Goal: Task Accomplishment & Management: Manage account settings

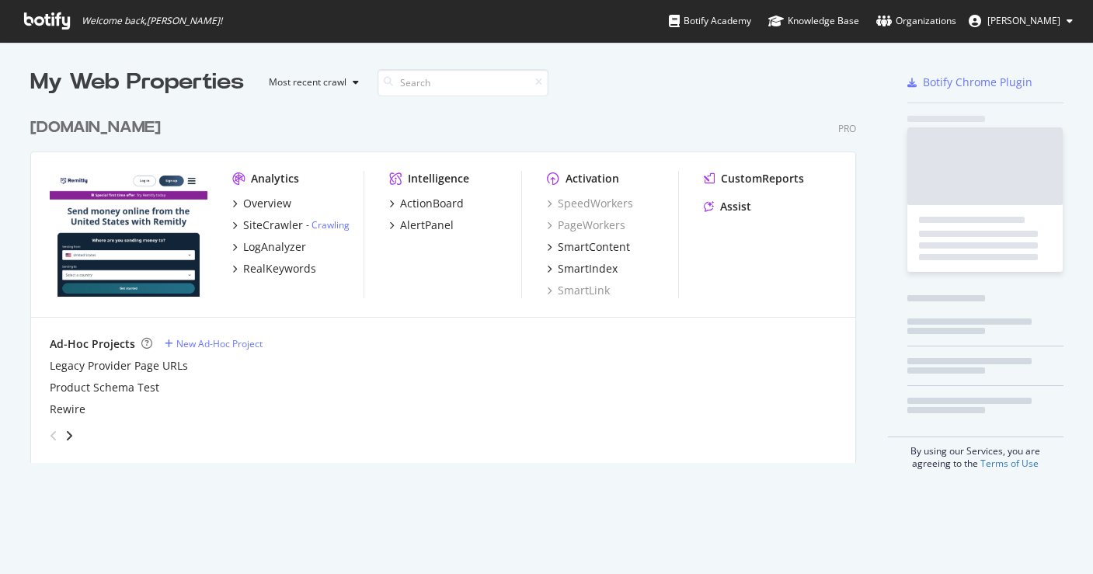
scroll to position [354, 827]
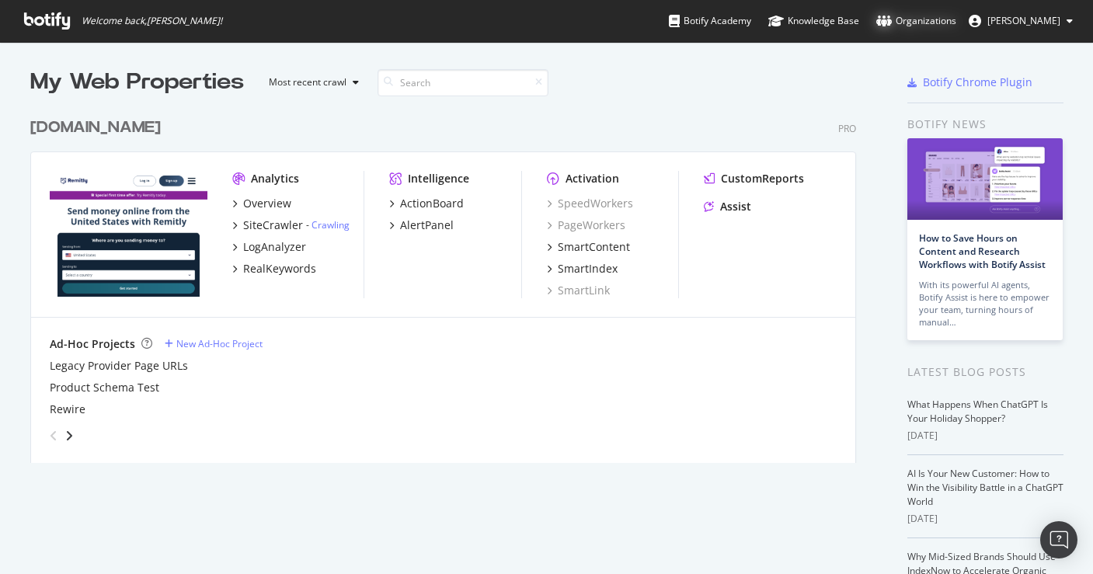
click at [935, 20] on div "Organizations" at bounding box center [917, 21] width 80 height 16
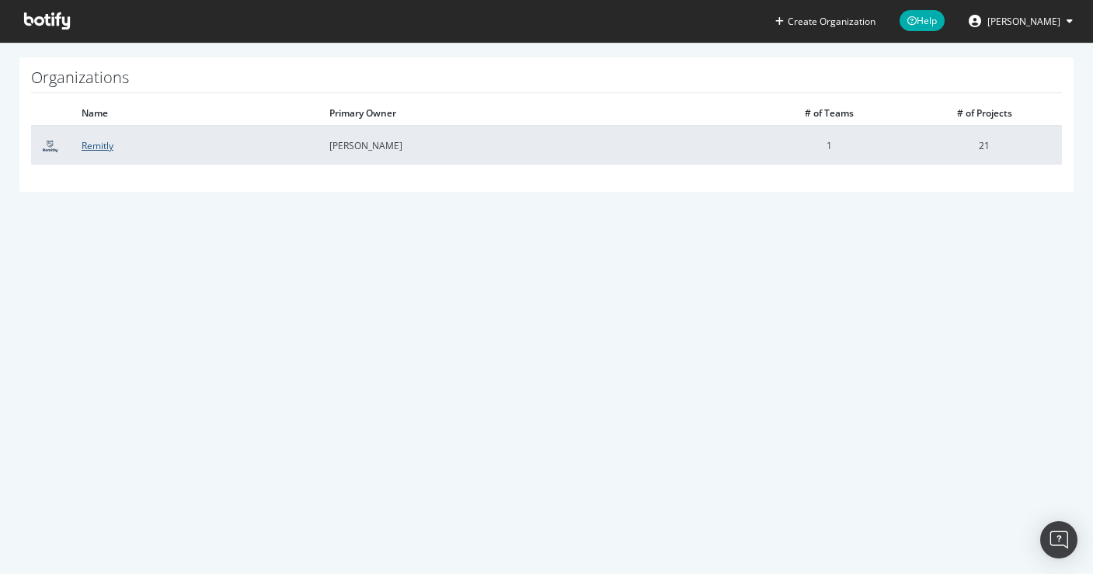
click at [99, 145] on link "Remitly" at bounding box center [98, 145] width 32 height 13
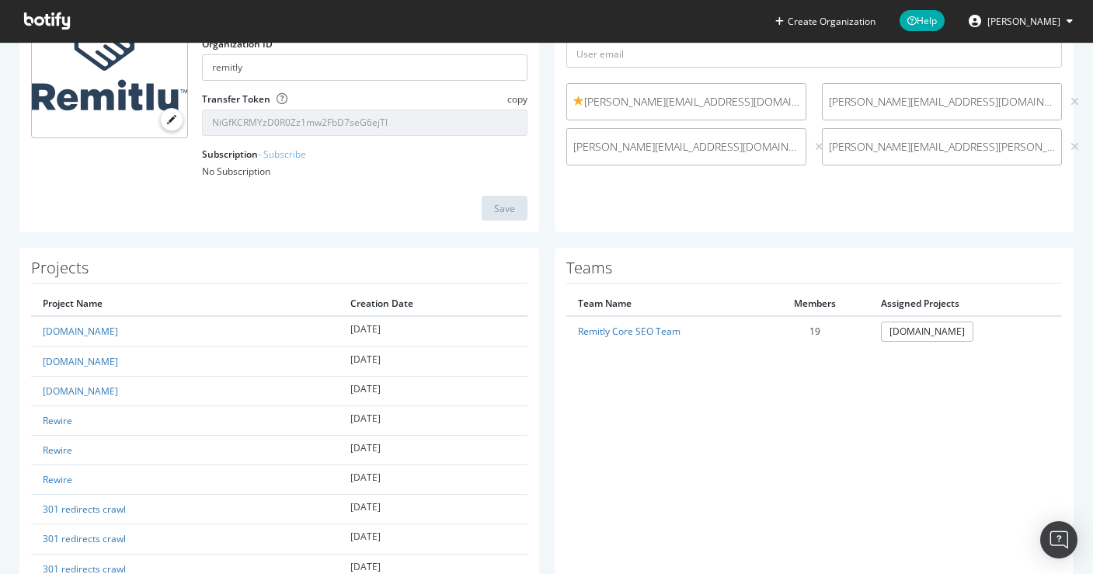
scroll to position [249, 0]
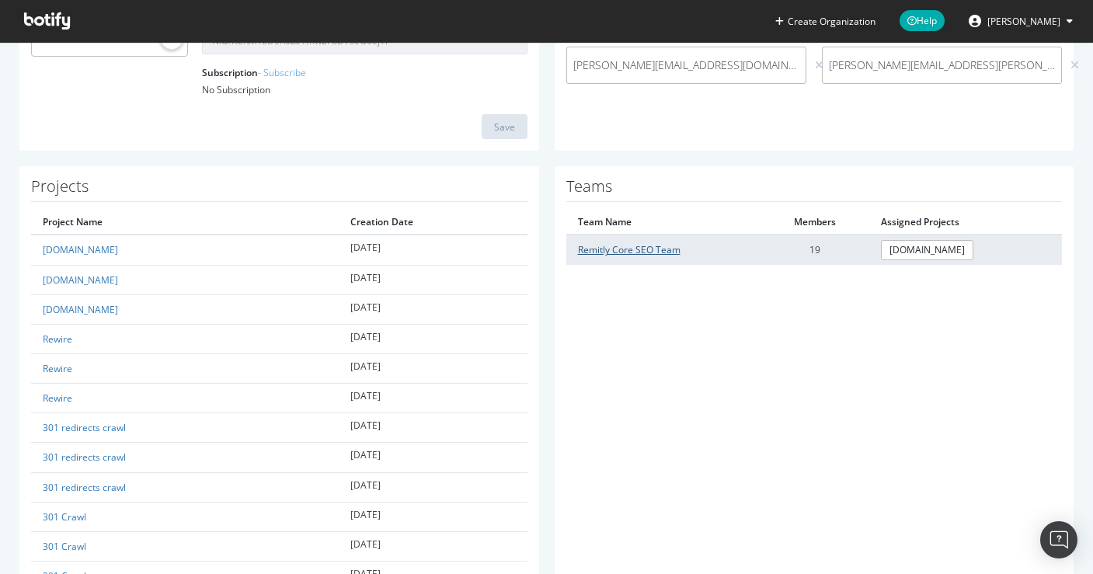
click at [618, 253] on link "Remitly Core SEO Team" at bounding box center [629, 249] width 103 height 13
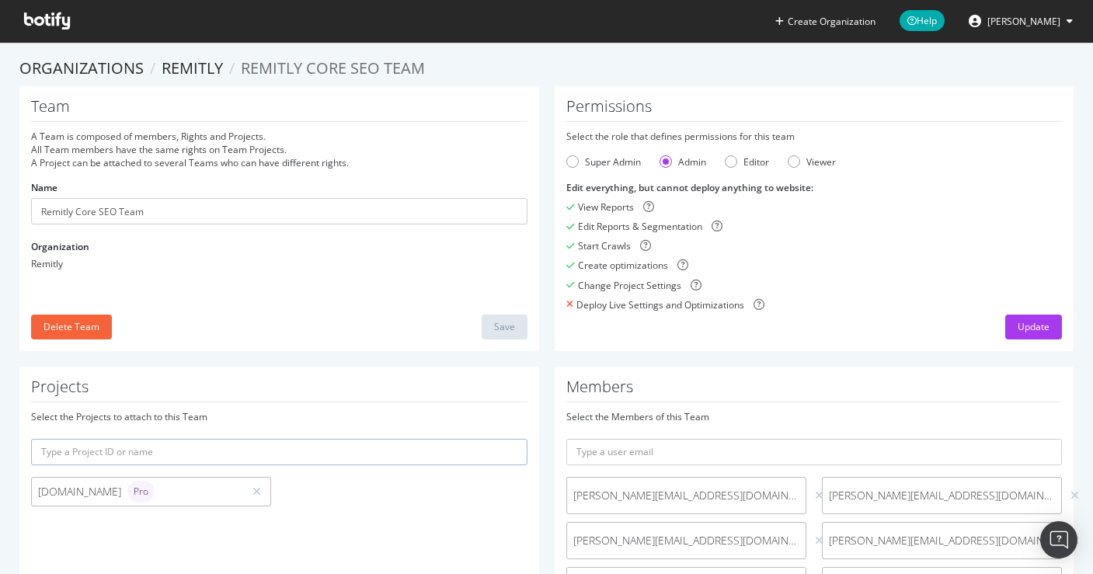
click at [1013, 22] on span "[PERSON_NAME]" at bounding box center [1024, 21] width 73 height 13
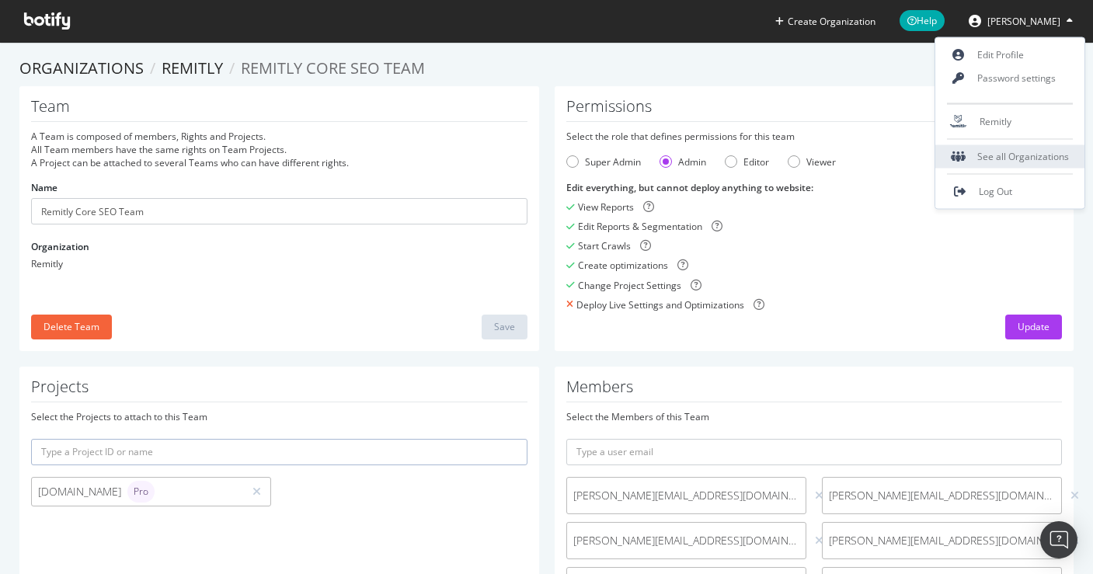
click at [1000, 157] on div "See all Organizations" at bounding box center [1010, 156] width 149 height 23
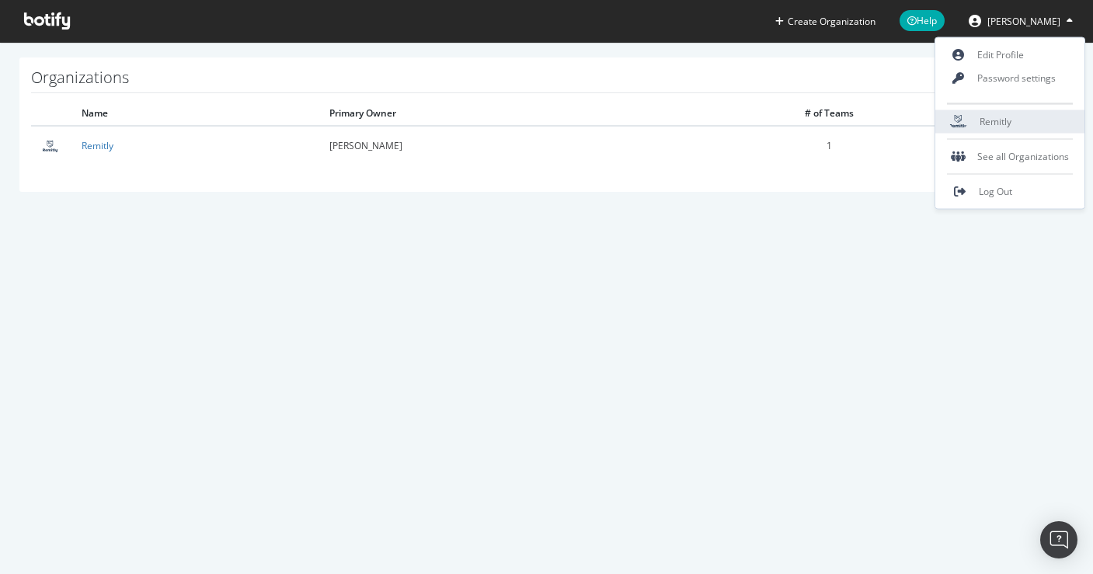
click at [986, 124] on span "Remitly" at bounding box center [996, 121] width 32 height 13
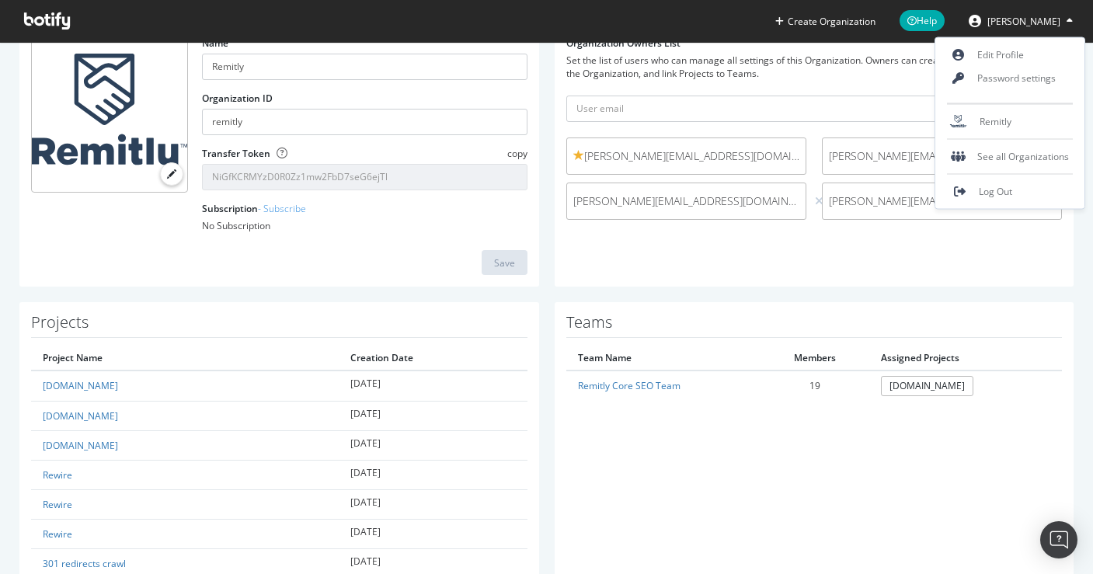
scroll to position [154, 0]
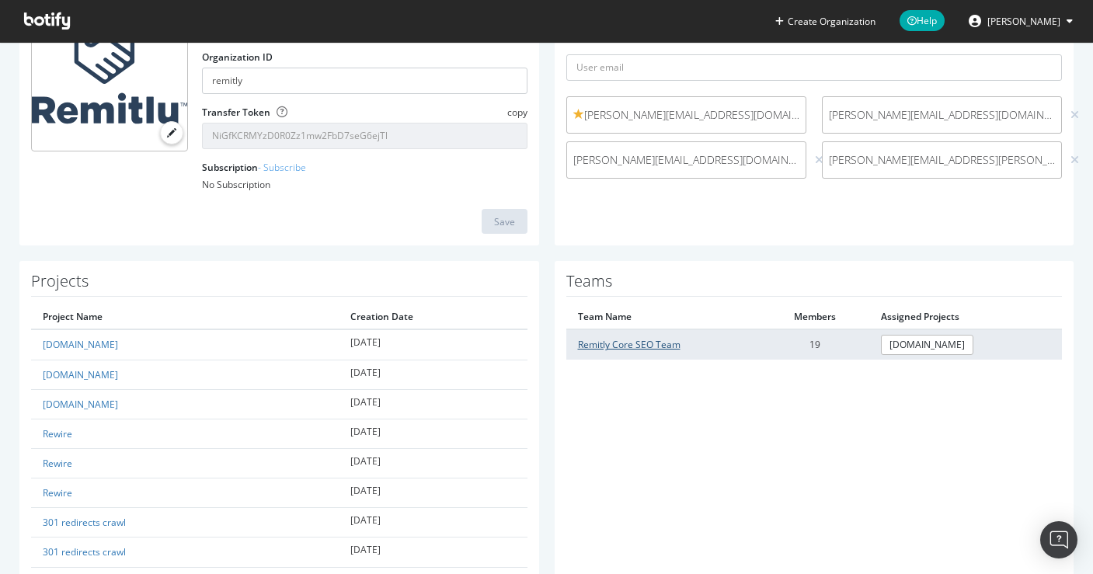
click at [643, 347] on link "Remitly Core SEO Team" at bounding box center [629, 344] width 103 height 13
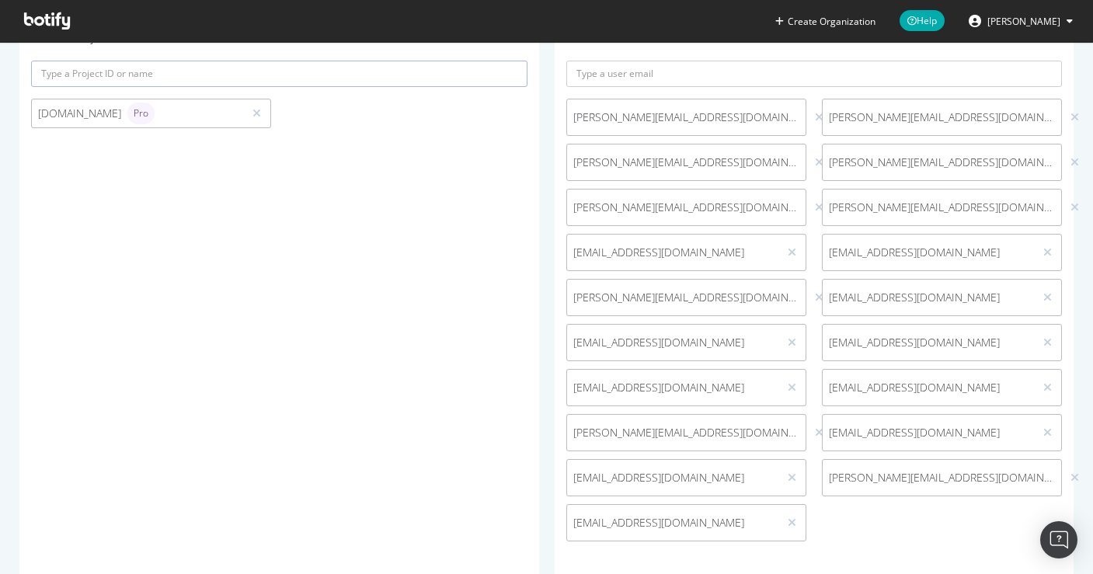
scroll to position [401, 0]
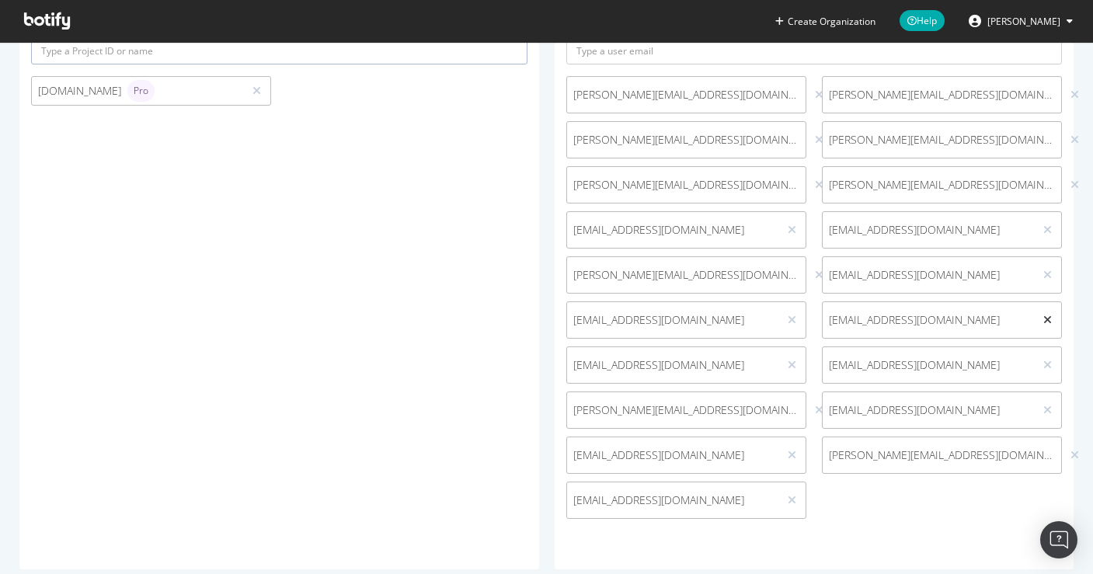
click at [1044, 320] on icon at bounding box center [1048, 320] width 9 height 11
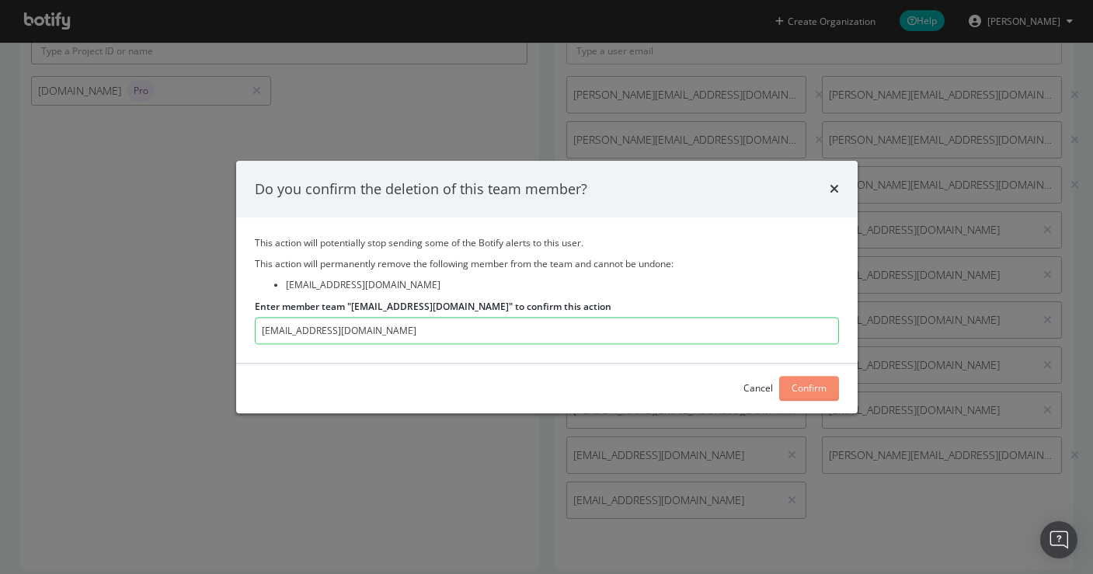
type input "injyz@remitly.com"
click at [808, 386] on div "Confirm" at bounding box center [809, 388] width 35 height 13
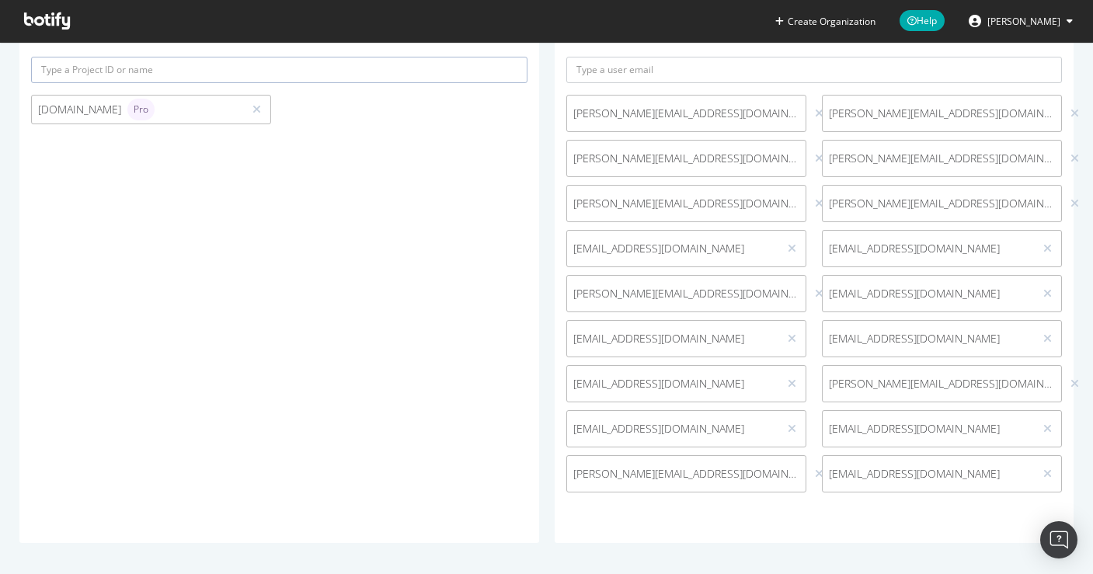
scroll to position [382, 0]
click at [1044, 469] on icon at bounding box center [1048, 474] width 9 height 11
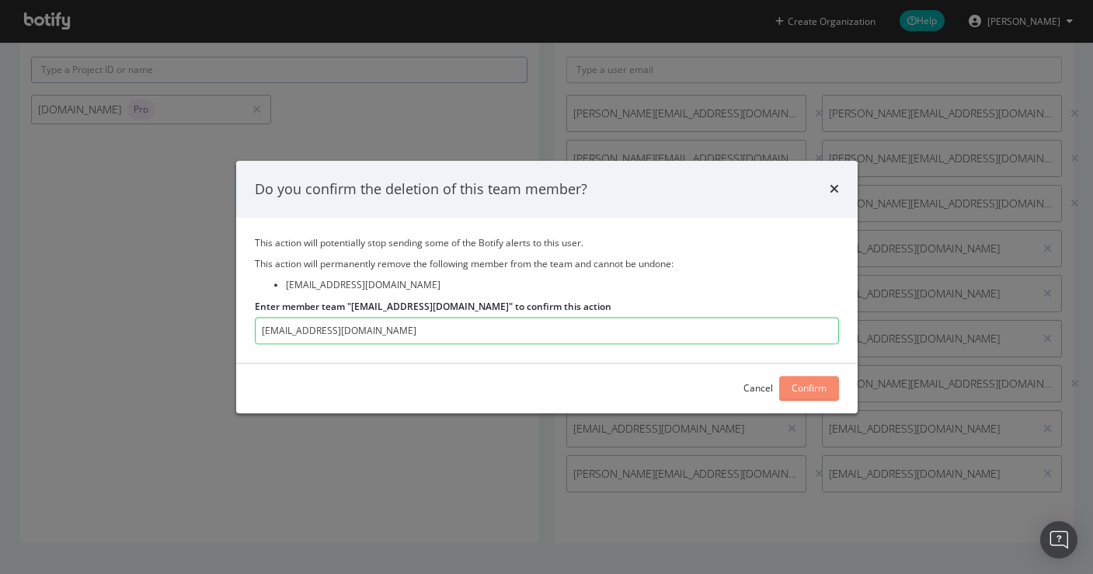
type input "clairec@remitly.com"
click at [807, 391] on div "Confirm" at bounding box center [809, 388] width 35 height 13
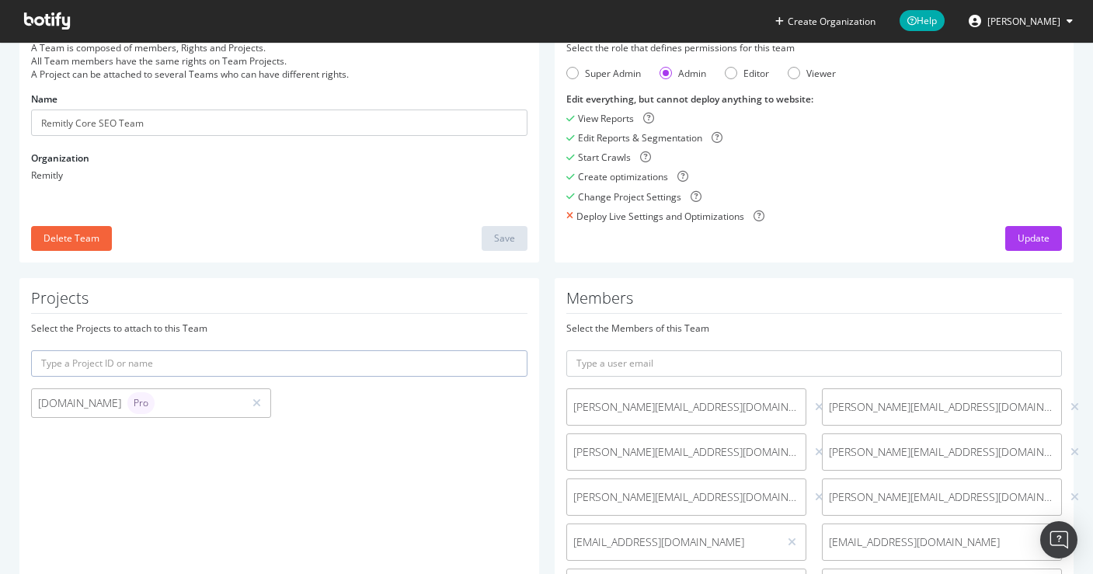
scroll to position [0, 0]
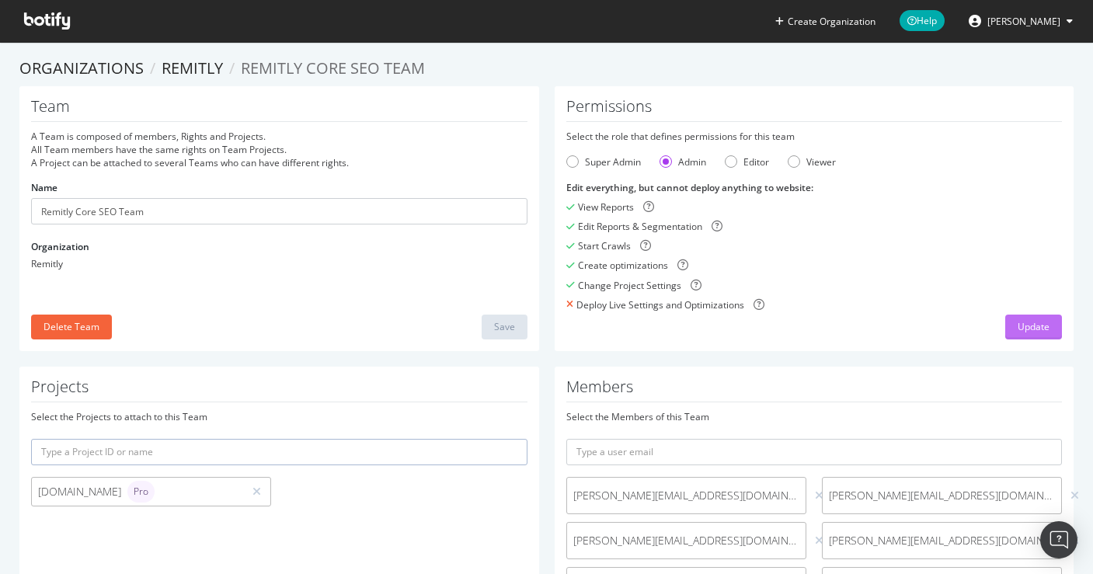
click at [1023, 326] on div "Update" at bounding box center [1034, 326] width 32 height 13
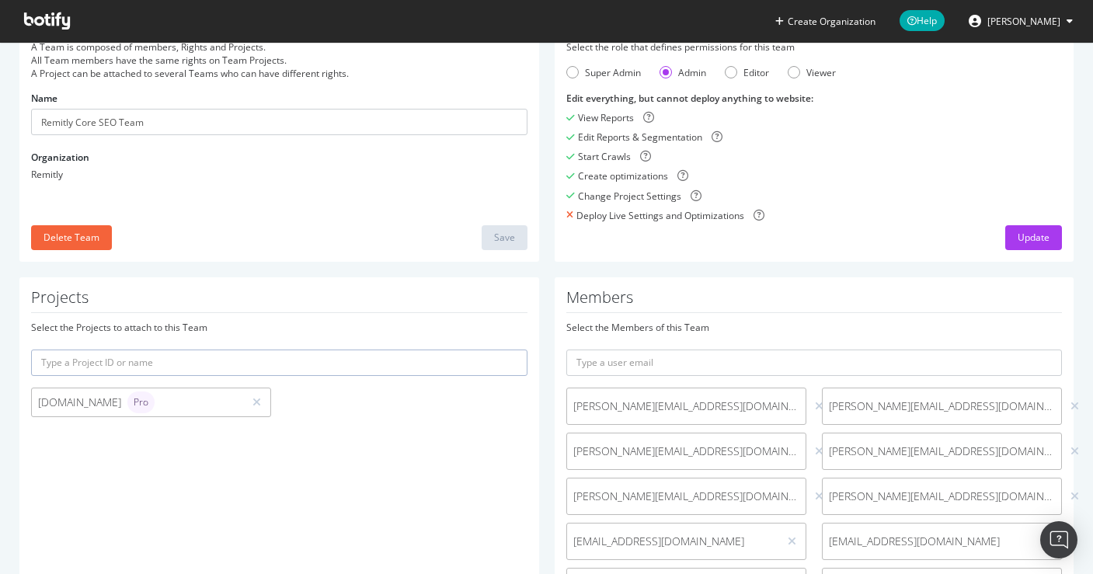
scroll to position [75, 0]
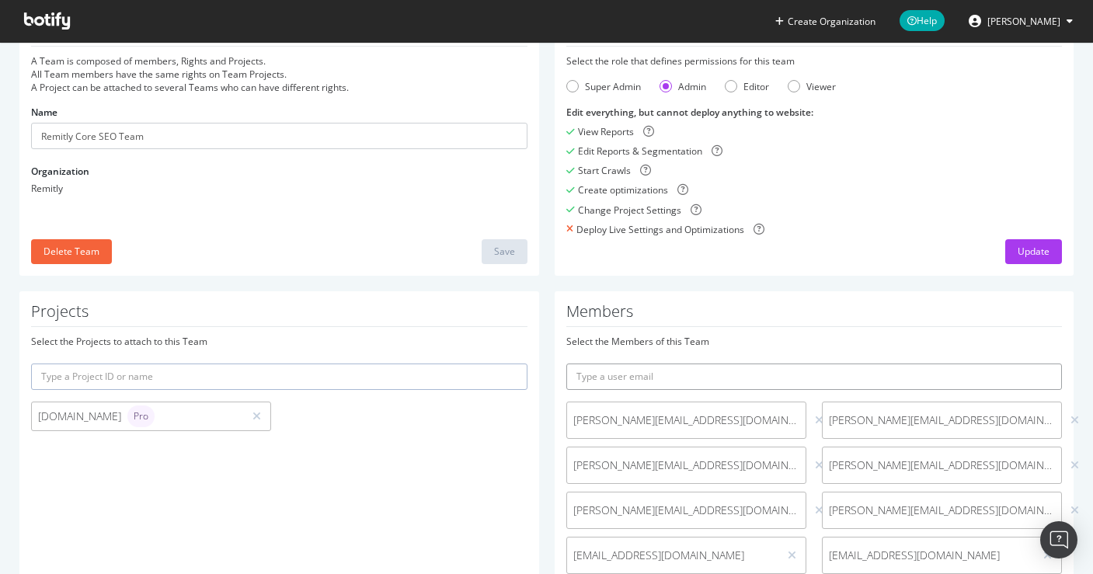
click at [604, 377] on input "text" at bounding box center [814, 377] width 497 height 26
type input "clairec@remitly.com"
click at [1045, 376] on icon "submit" at bounding box center [1050, 376] width 11 height 9
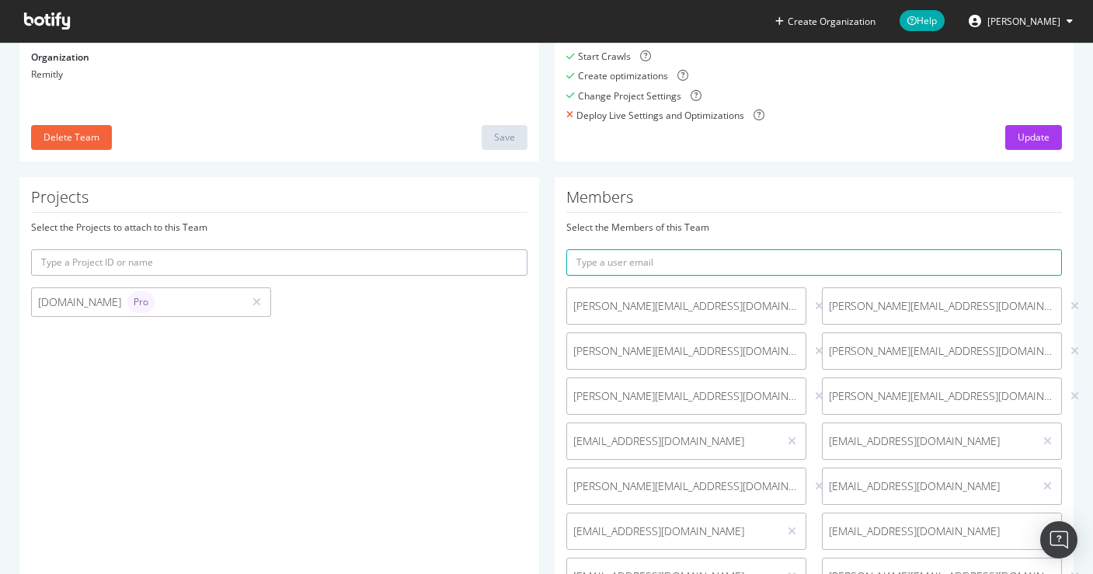
scroll to position [0, 0]
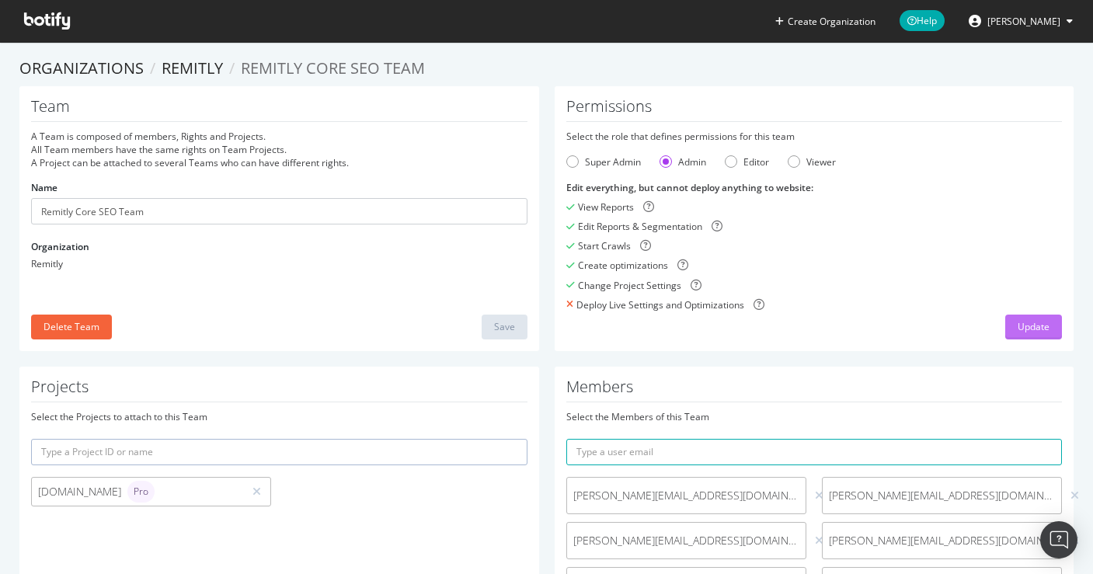
click at [1033, 322] on div "Update" at bounding box center [1034, 326] width 32 height 13
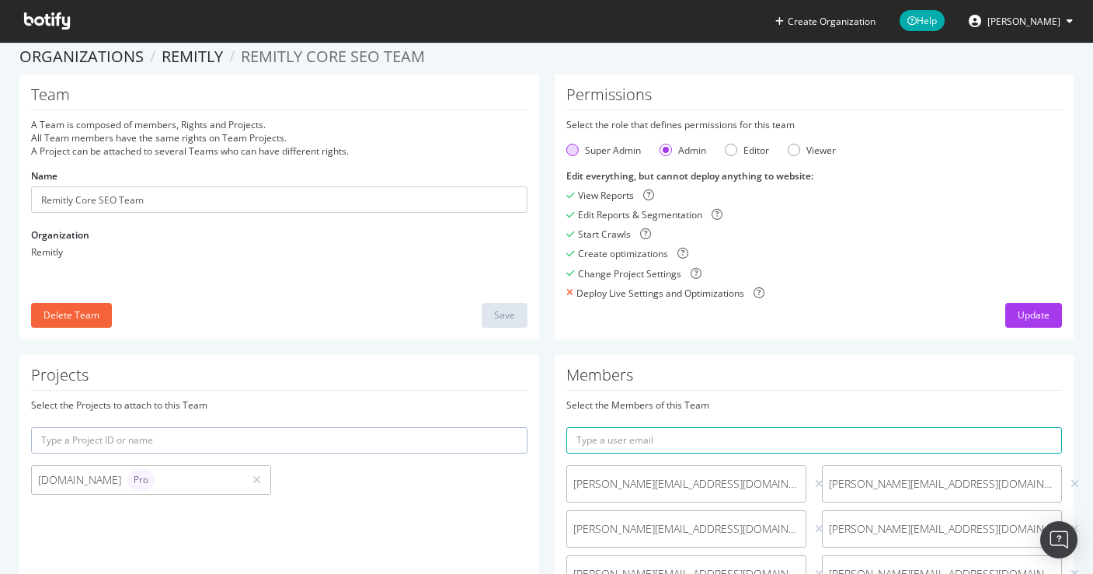
click at [566, 146] on div "Super Admin" at bounding box center [572, 150] width 12 height 12
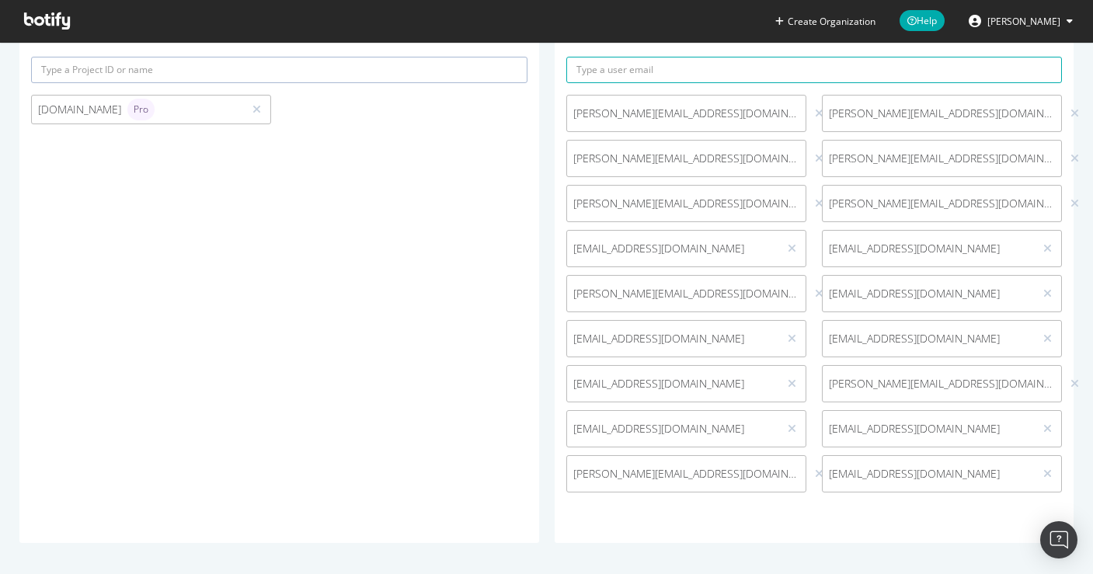
scroll to position [0, 0]
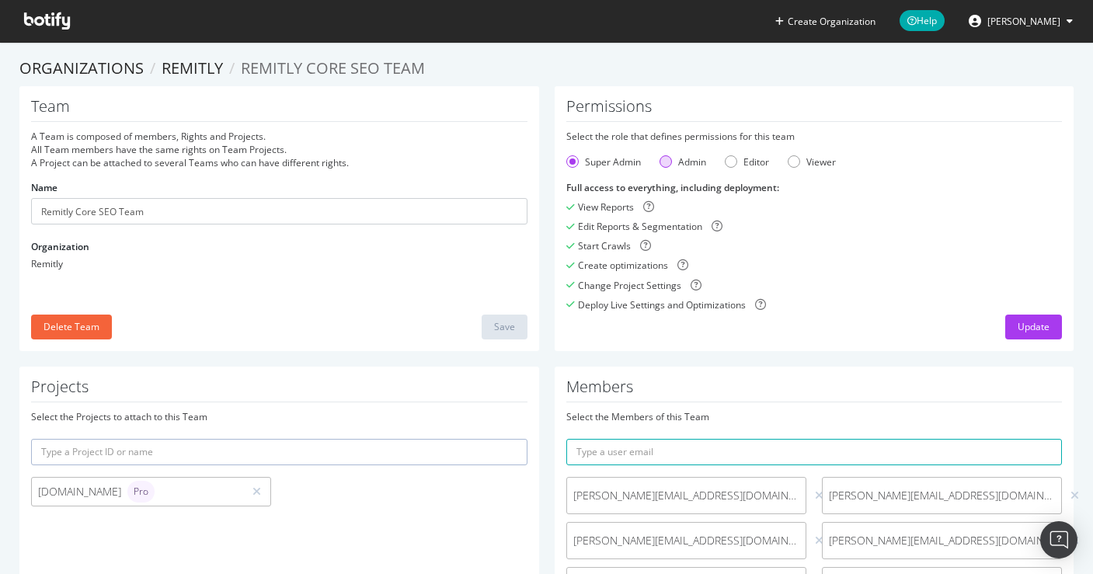
click at [660, 163] on div "Admin" at bounding box center [666, 161] width 12 height 12
click at [190, 68] on link "Remitly" at bounding box center [192, 68] width 61 height 21
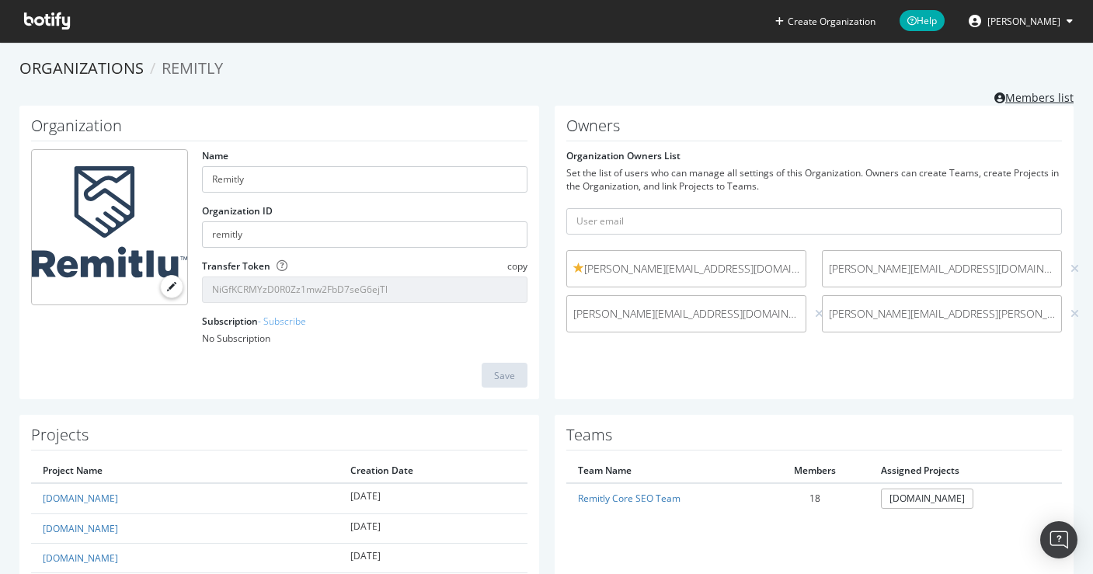
click at [1020, 98] on link "Members list" at bounding box center [1034, 95] width 79 height 19
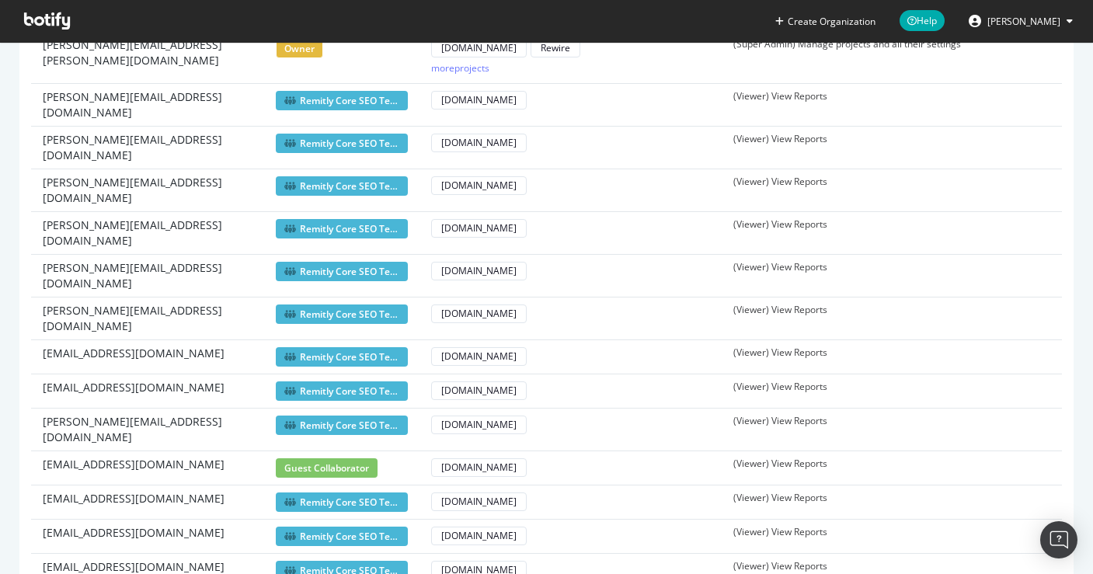
scroll to position [563, 0]
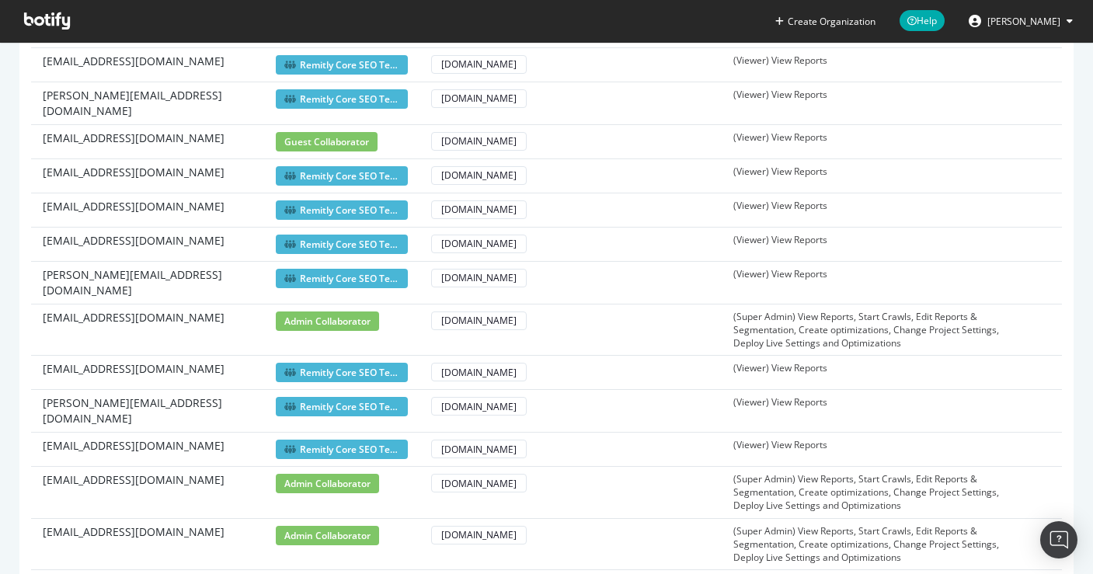
click at [95, 438] on span "clairec@remitly.com" at bounding box center [134, 446] width 182 height 16
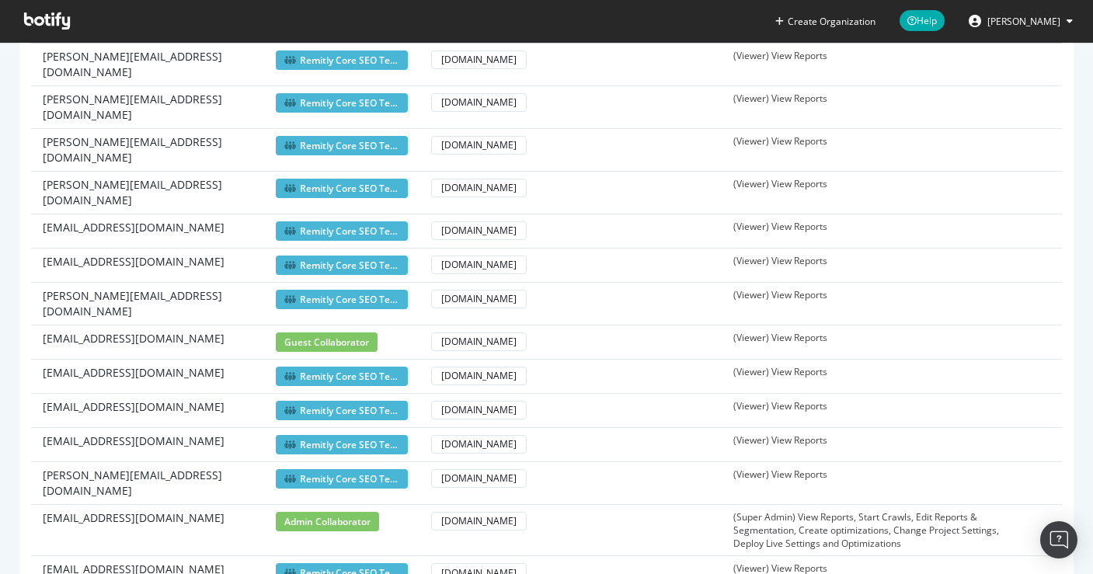
scroll to position [0, 0]
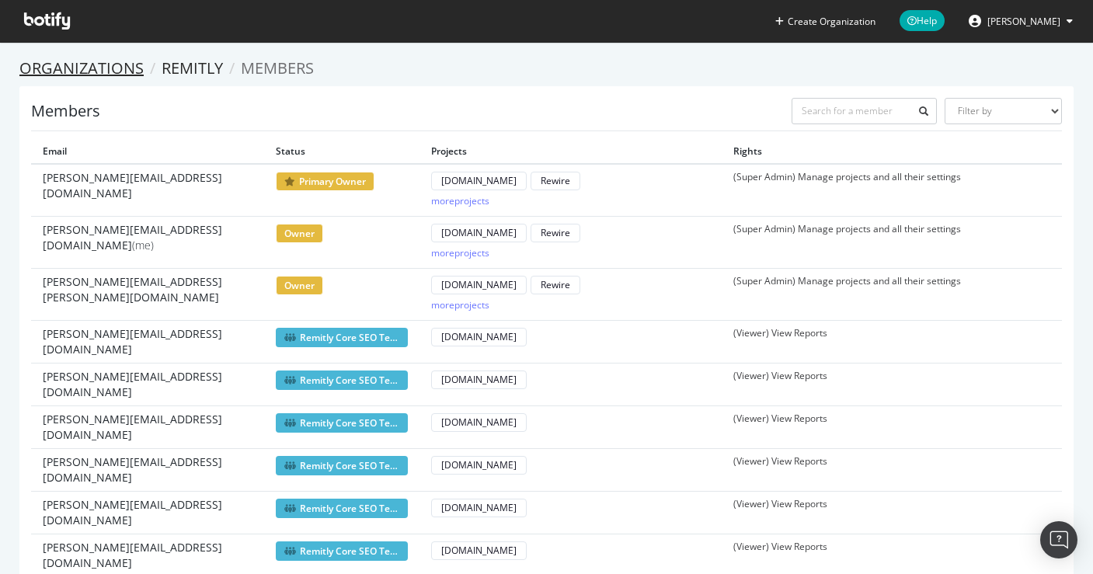
click at [64, 69] on link "Organizations" at bounding box center [81, 68] width 124 height 21
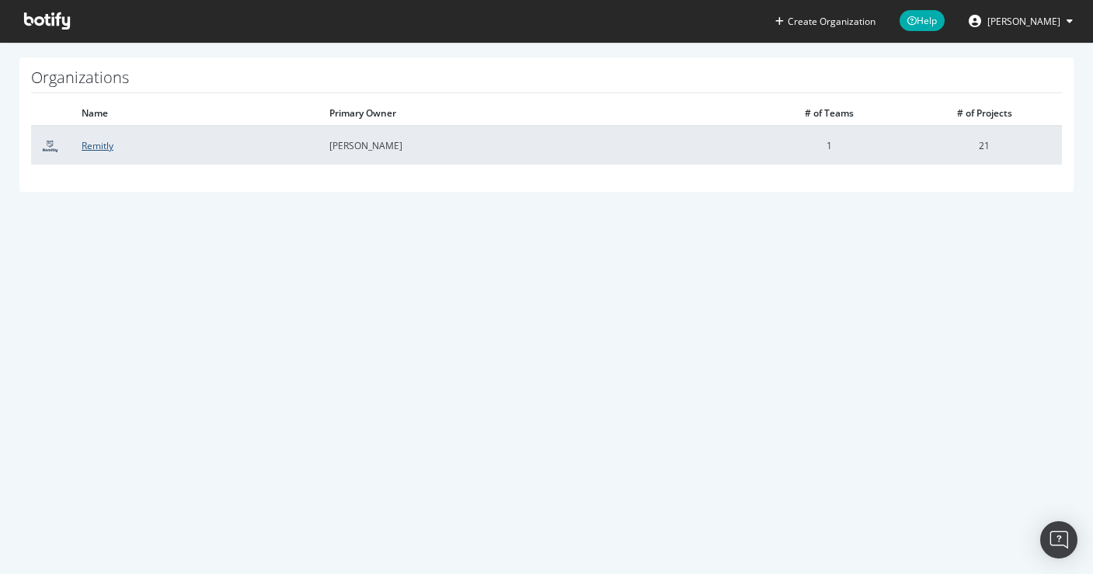
click at [91, 145] on link "Remitly" at bounding box center [98, 145] width 32 height 13
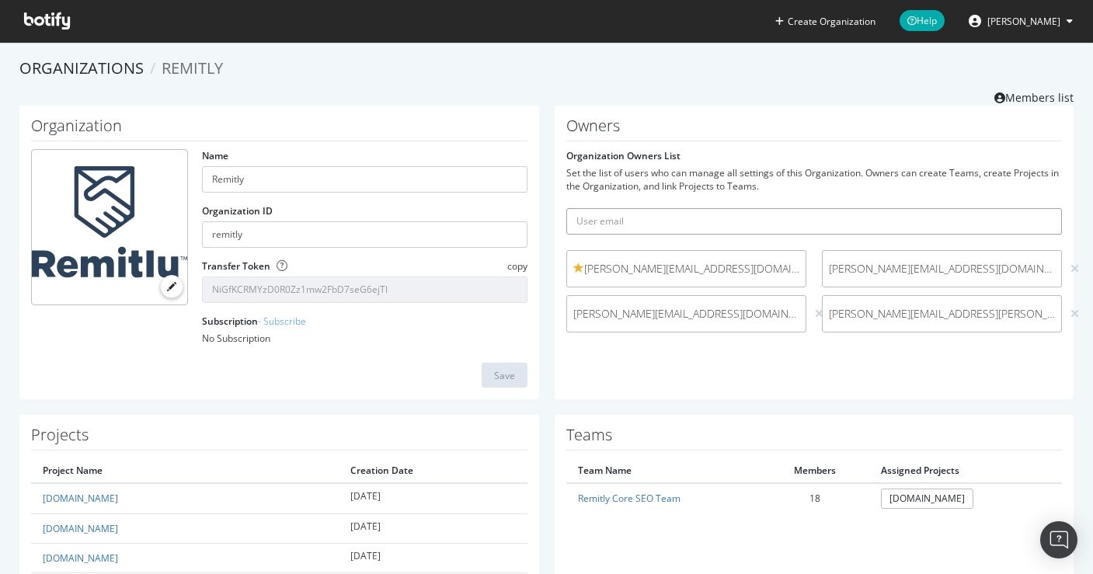
click at [612, 225] on input "text" at bounding box center [814, 221] width 497 height 26
type input "clairec@remitly.com"
click at [1036, 208] on button "submit" at bounding box center [1049, 221] width 26 height 26
